Goal: Task Accomplishment & Management: Manage account settings

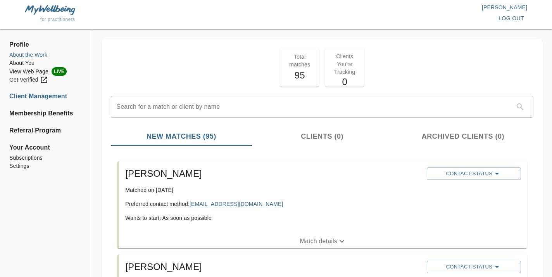
click at [39, 56] on li "About the Work" at bounding box center [45, 55] width 73 height 8
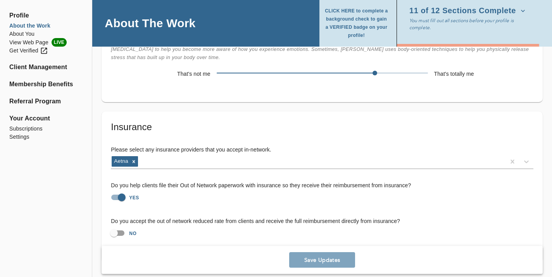
scroll to position [1597, 0]
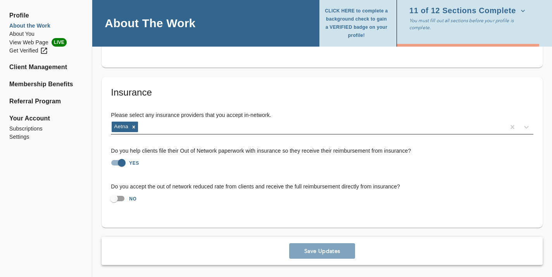
click at [167, 124] on div "Aetna" at bounding box center [308, 127] width 395 height 12
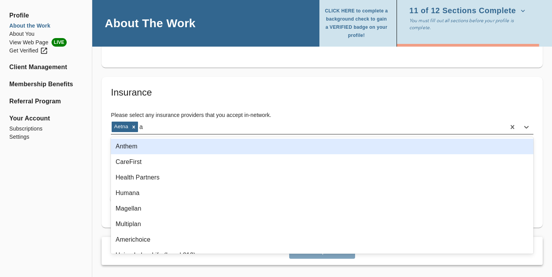
type input "ae"
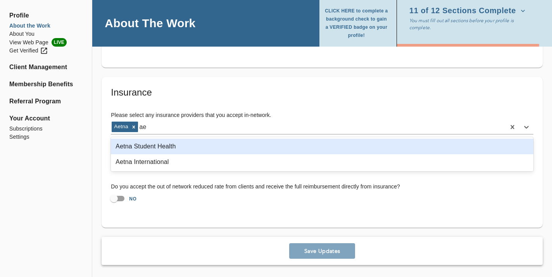
click at [171, 148] on div "Aetna Student Health" at bounding box center [322, 146] width 423 height 16
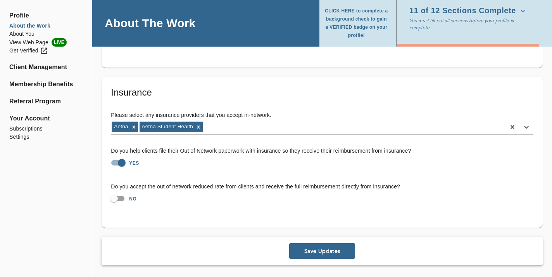
click at [315, 123] on div "Aetna Aetna Student Health" at bounding box center [308, 127] width 395 height 12
click at [337, 253] on span "Save Updates" at bounding box center [322, 250] width 60 height 7
